Goal: Transaction & Acquisition: Purchase product/service

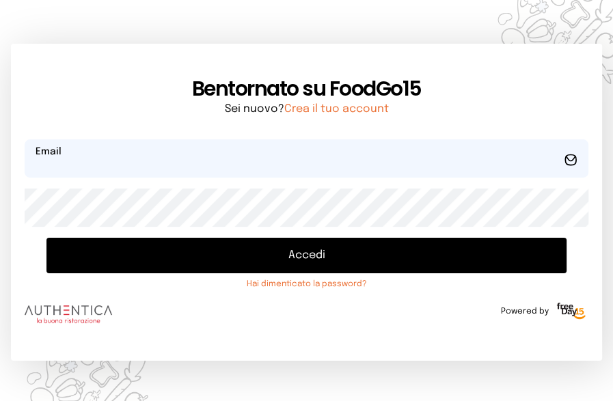
type input "**********"
click at [369, 249] on button "Accedi" at bounding box center [306, 256] width 520 height 36
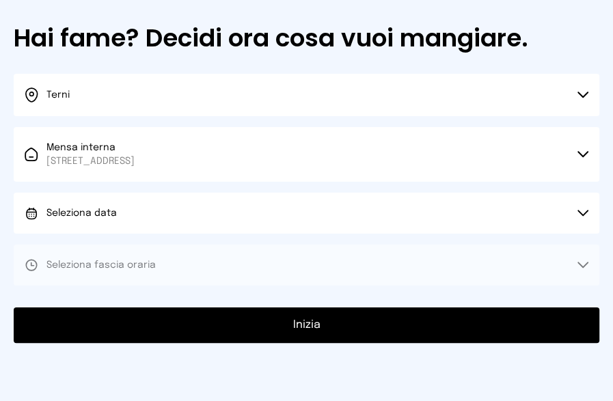
scroll to position [120, 0]
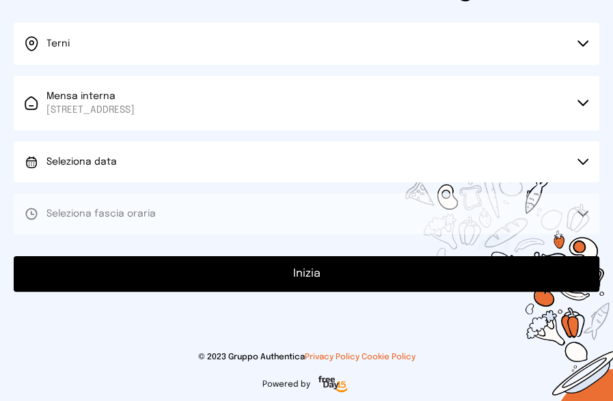
click at [373, 177] on button "Seleziona data" at bounding box center [307, 162] width 586 height 41
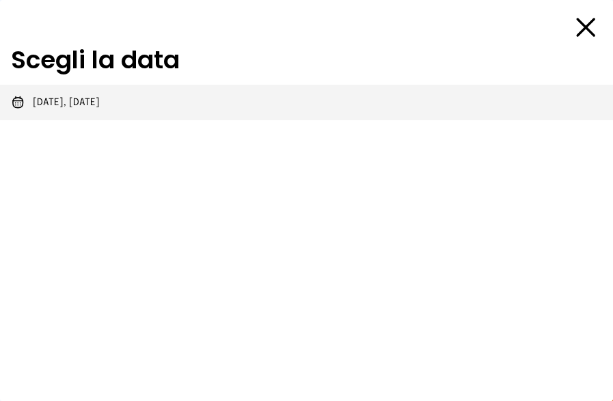
click at [79, 106] on span "[DATE], [DATE]" at bounding box center [66, 103] width 67 height 14
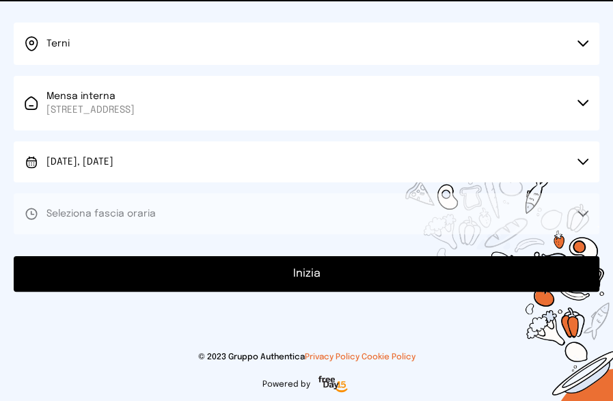
click at [123, 226] on button "Seleziona fascia oraria" at bounding box center [307, 213] width 586 height 41
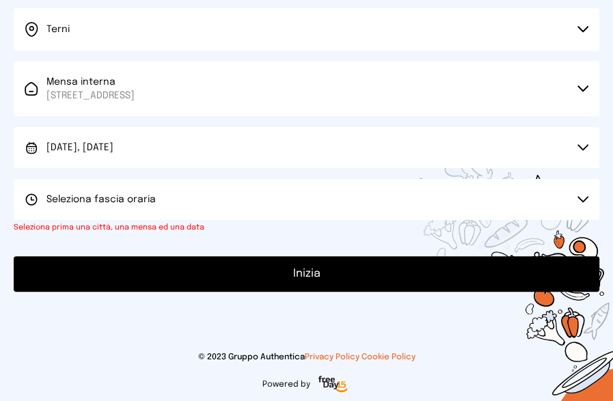
click at [576, 197] on button "Seleziona fascia oraria" at bounding box center [307, 199] width 586 height 41
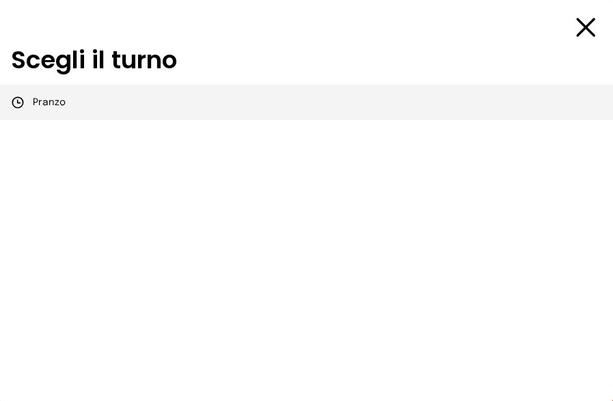
click at [37, 107] on span "Pranzo" at bounding box center [49, 103] width 33 height 14
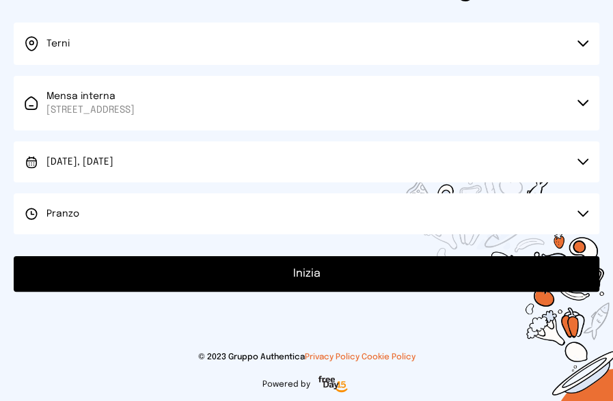
click at [297, 265] on button "Inizia" at bounding box center [307, 274] width 586 height 36
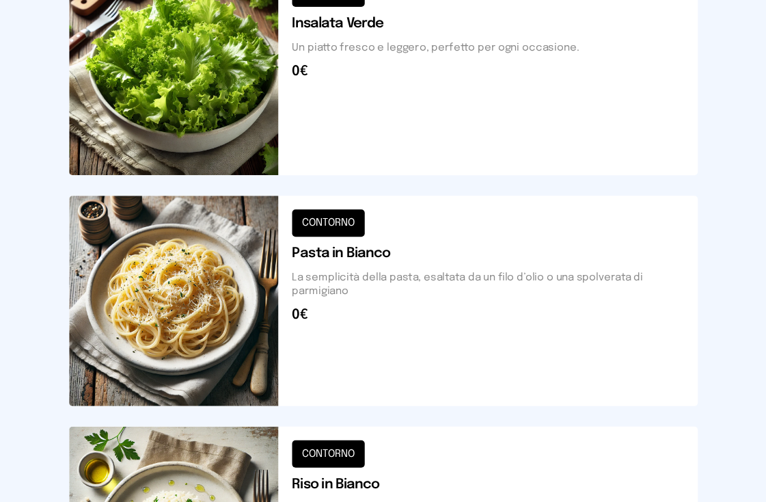
scroll to position [547, 0]
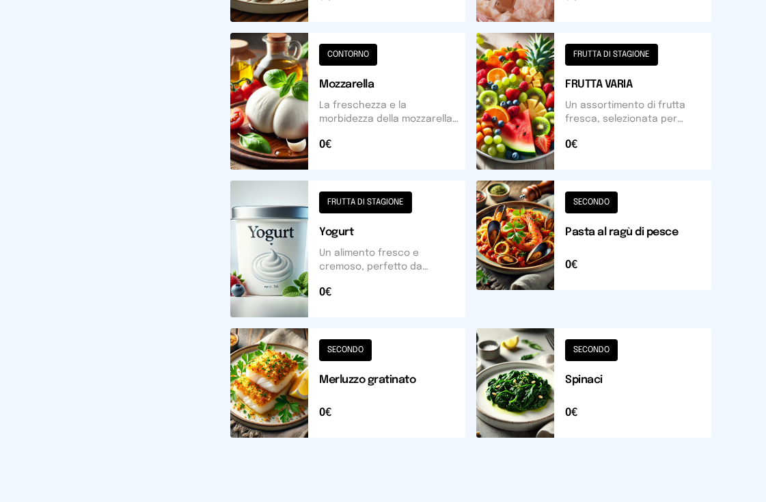
drag, startPoint x: 531, startPoint y: 2, endPoint x: 22, endPoint y: 155, distance: 531.1
click at [21, 155] on div "Mensa Mensa interna - Viale dello Stadi... [DATE] ([GEOGRAPHIC_DATA]) [GEOGRAPH…" at bounding box center [383, 5] width 766 height 1105
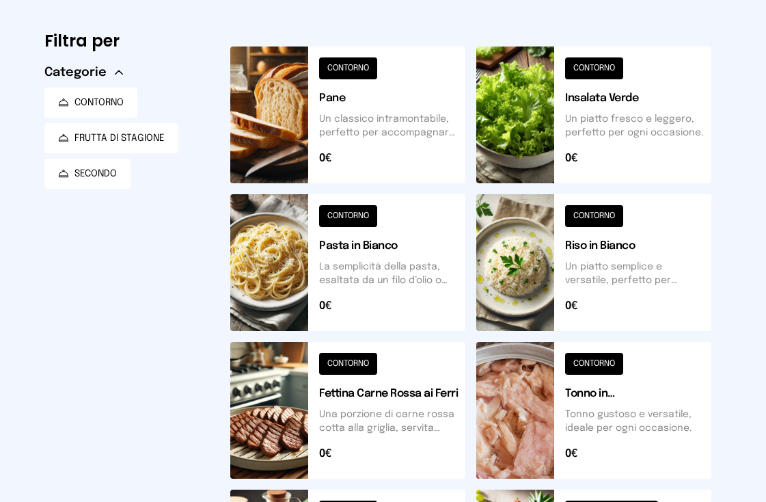
scroll to position [5, 0]
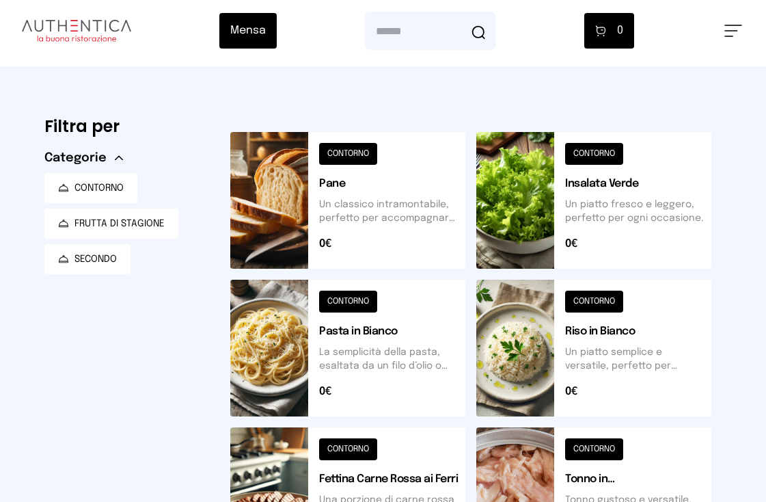
click at [392, 315] on button at bounding box center [347, 348] width 235 height 137
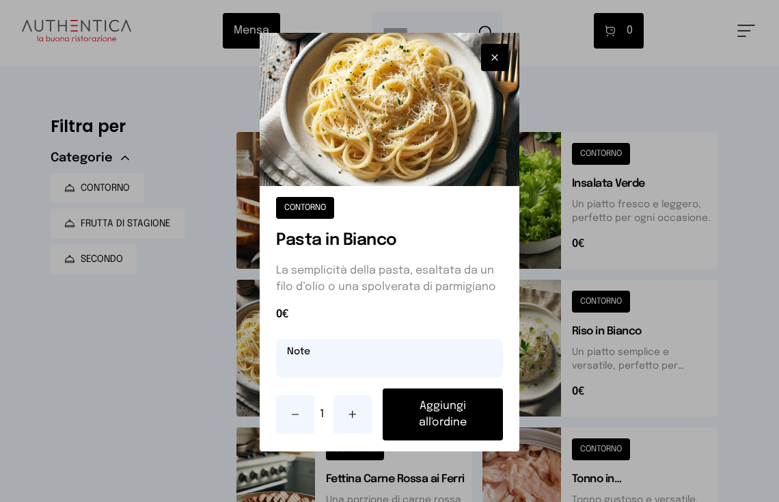
click at [343, 359] on input "text" at bounding box center [389, 358] width 227 height 38
type input "**********"
click at [395, 394] on button "Aggiungi all'ordine" at bounding box center [443, 414] width 120 height 52
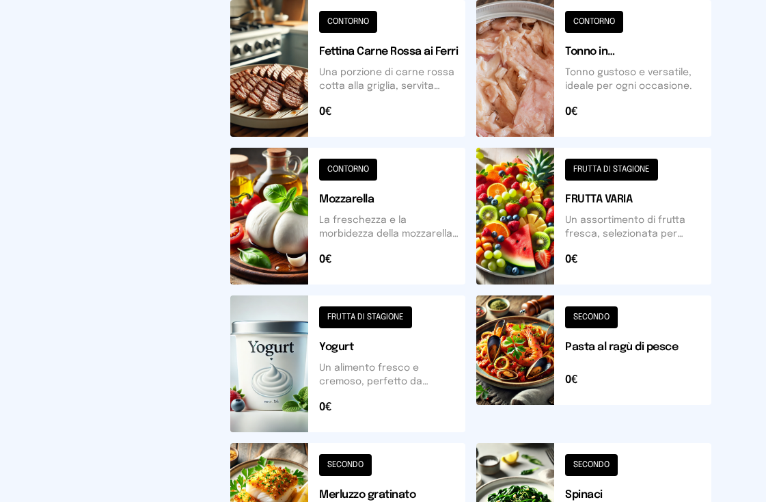
scroll to position [603, 0]
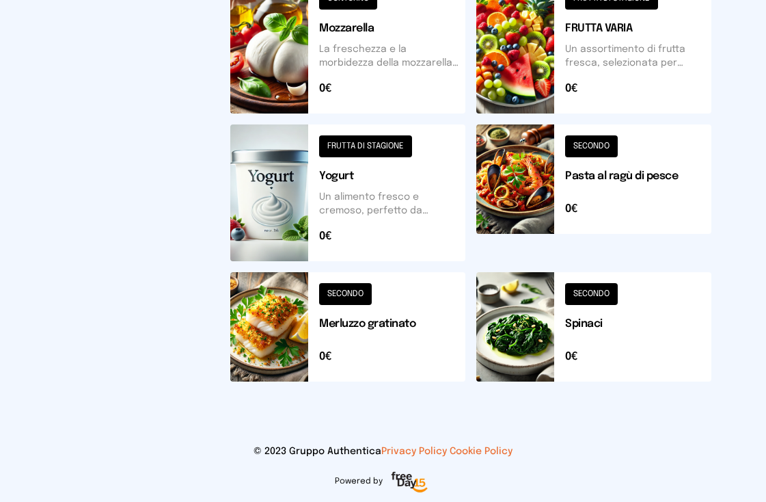
click at [363, 331] on button at bounding box center [347, 326] width 235 height 109
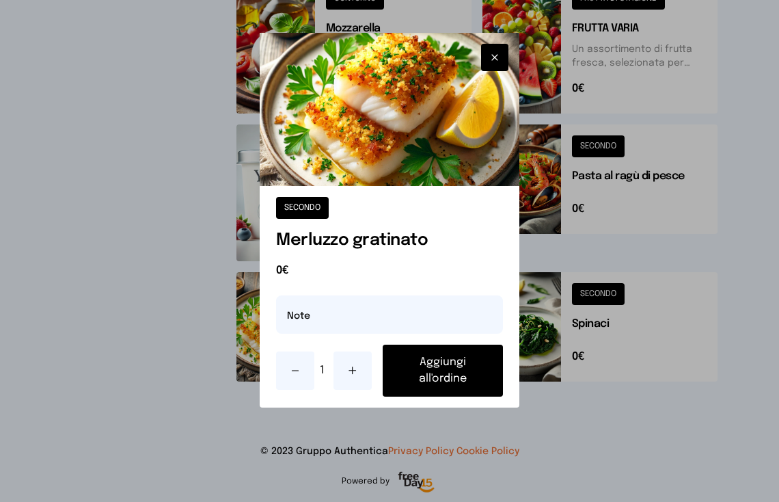
click at [441, 367] on button "Aggiungi all'ordine" at bounding box center [443, 371] width 120 height 52
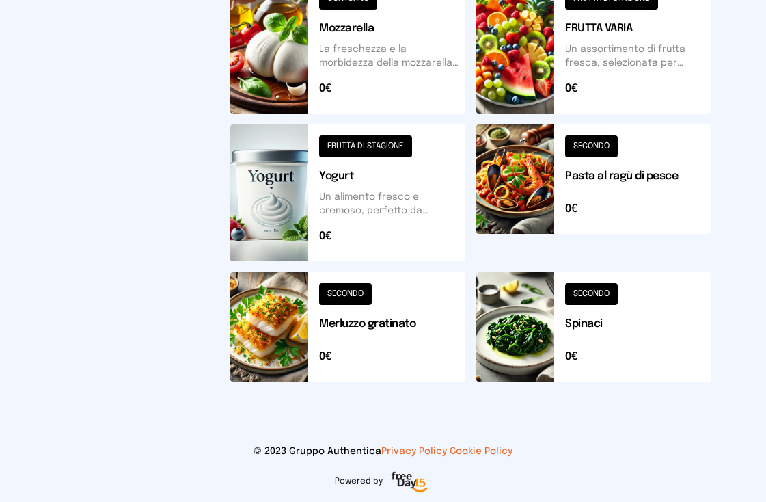
click at [623, 321] on button at bounding box center [594, 326] width 235 height 109
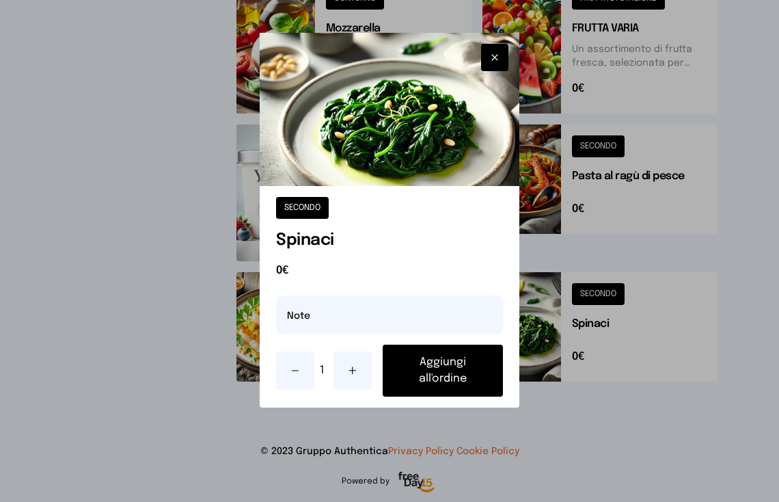
click at [442, 364] on button "Aggiungi all'ordine" at bounding box center [443, 371] width 120 height 52
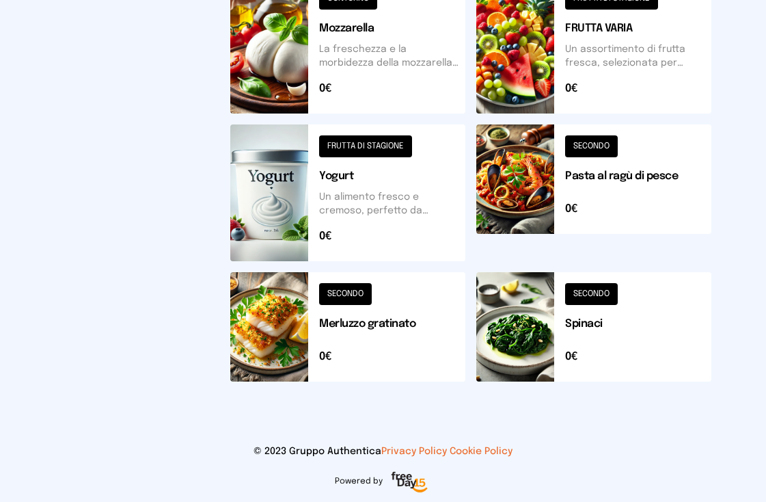
scroll to position [518, 0]
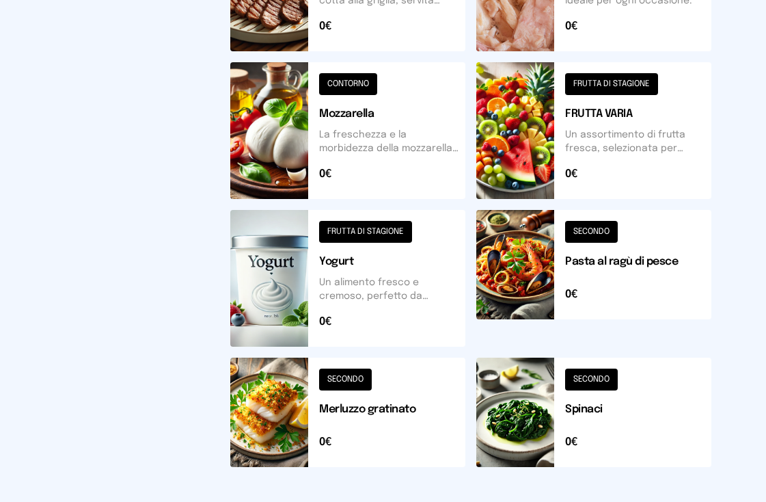
click at [560, 145] on button at bounding box center [594, 130] width 235 height 137
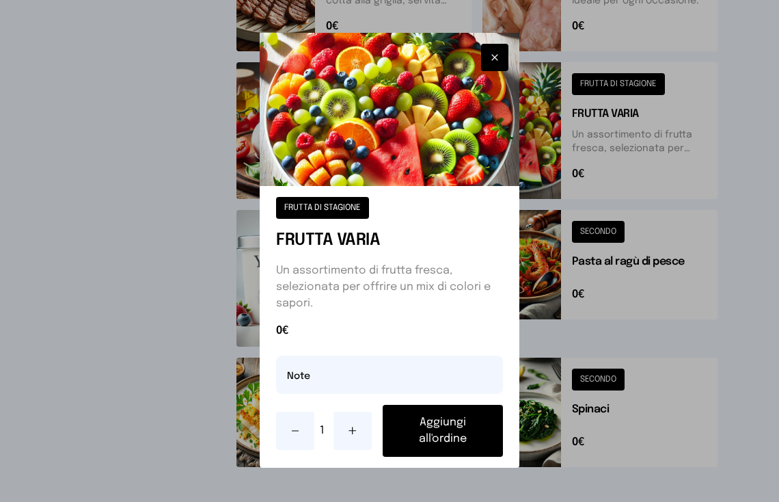
click at [454, 401] on button "Aggiungi all'ordine" at bounding box center [443, 431] width 120 height 52
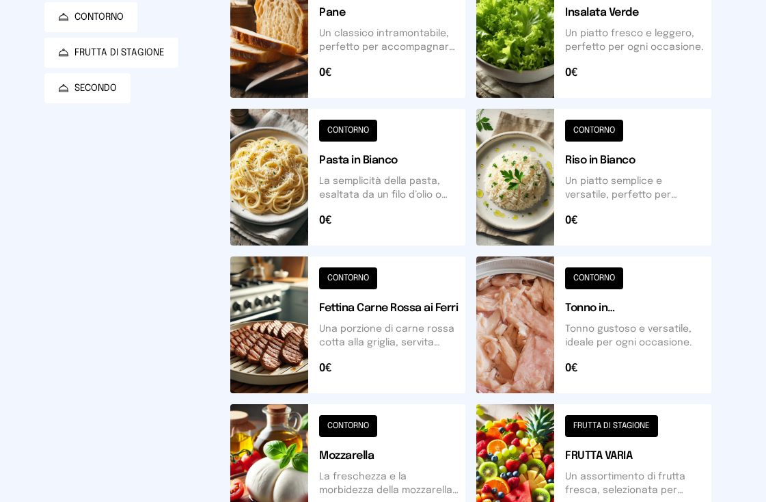
scroll to position [0, 0]
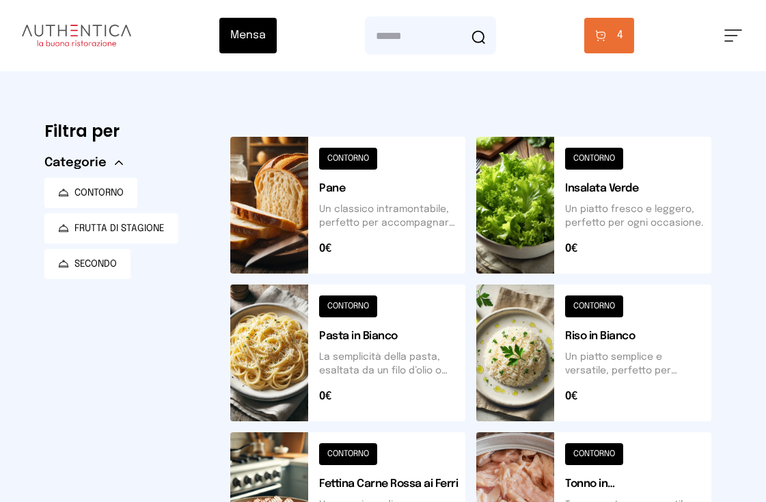
click at [623, 40] on button "carrello • 4" at bounding box center [610, 36] width 50 height 36
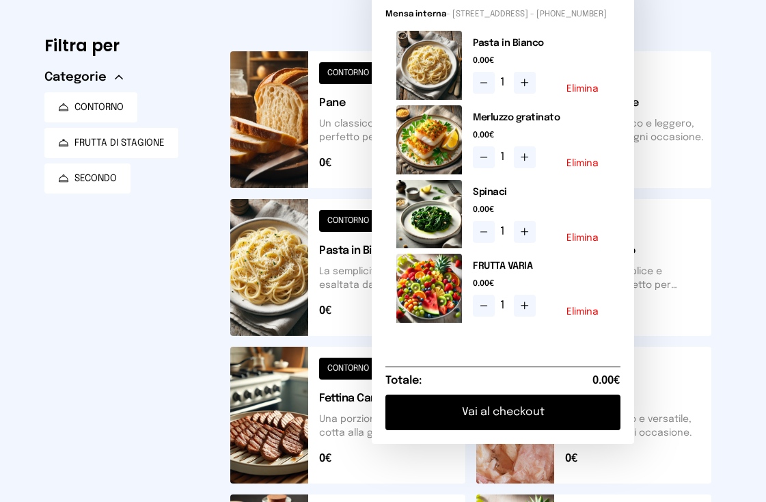
scroll to position [171, 0]
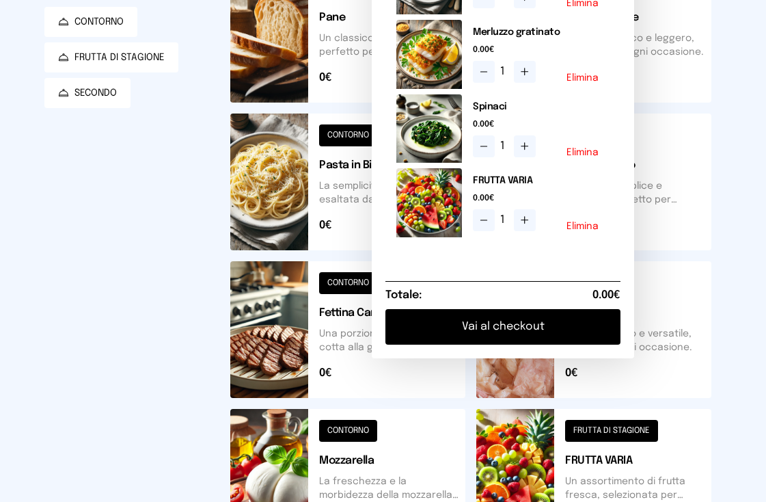
click at [505, 325] on button "Vai al checkout" at bounding box center [503, 327] width 235 height 36
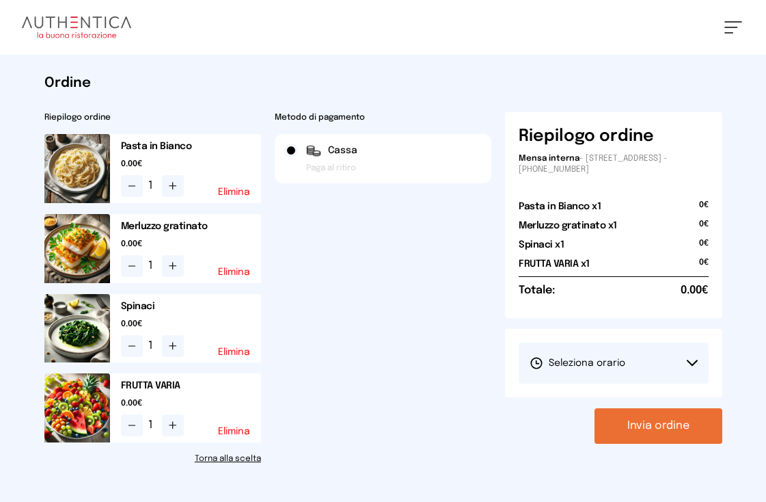
click at [604, 377] on button "Seleziona orario" at bounding box center [613, 363] width 189 height 41
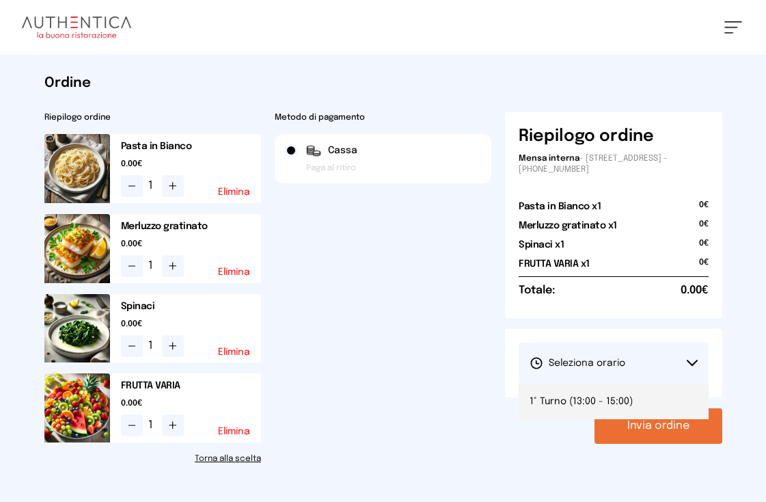
click at [574, 392] on li "1° Turno (13:00 - 15:00)" at bounding box center [613, 402] width 189 height 36
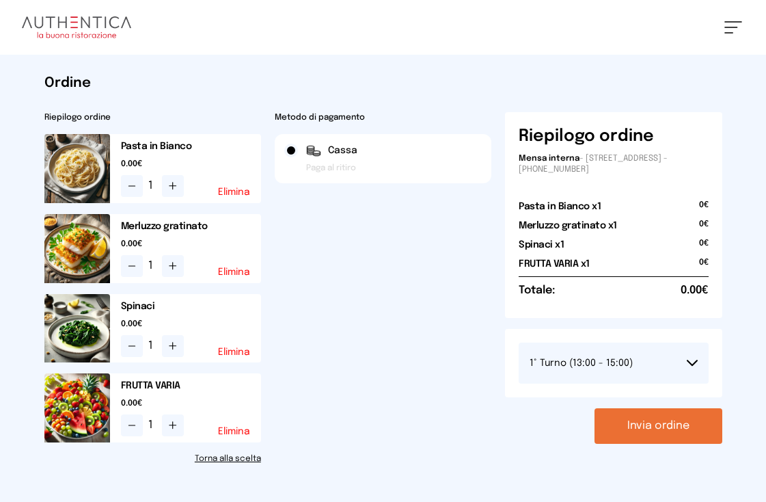
click at [623, 401] on button "Invia ordine" at bounding box center [659, 426] width 128 height 36
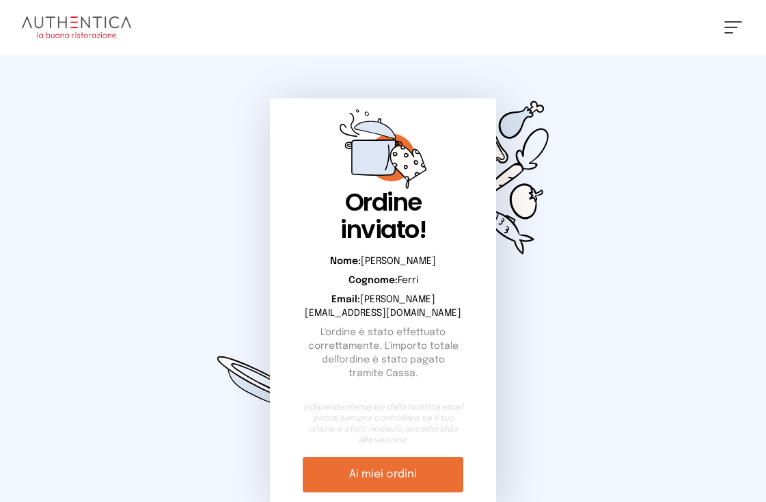
click at [623, 34] on div "[PERSON_NAME] Impostazioni Wallet Home I miei ordini Nuova ricerca Elenco aller…" at bounding box center [383, 27] width 766 height 55
click at [623, 27] on span at bounding box center [731, 27] width 13 height 1
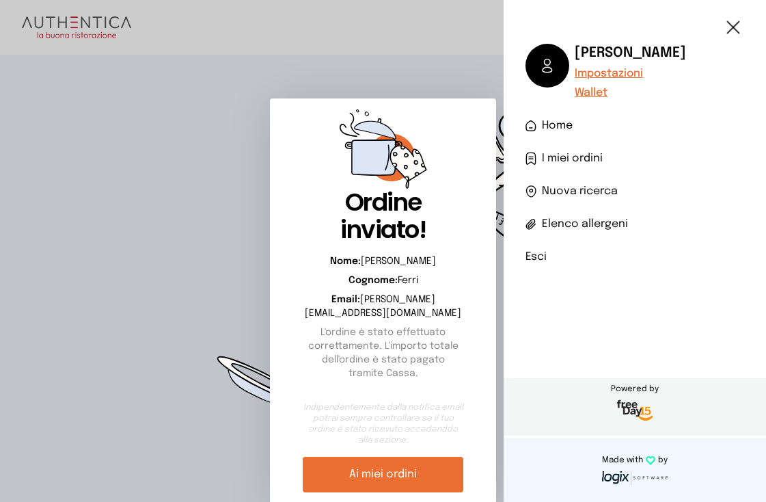
click at [535, 259] on li "Esci" at bounding box center [635, 257] width 219 height 16
